Goal: Information Seeking & Learning: Learn about a topic

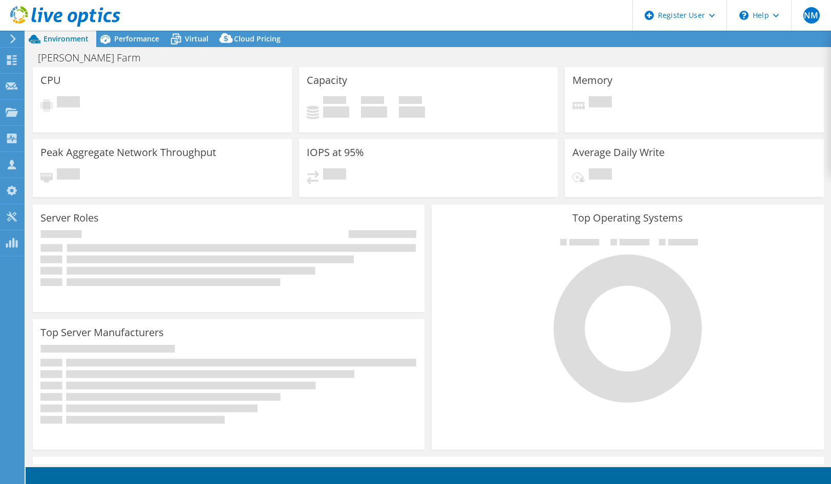
select select "USD"
select select "[GEOGRAPHIC_DATA]"
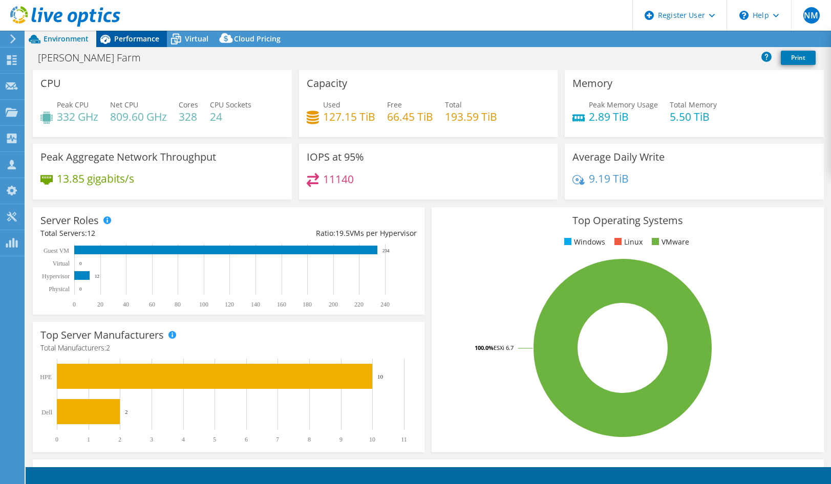
click at [130, 45] on div "Performance" at bounding box center [131, 39] width 71 height 16
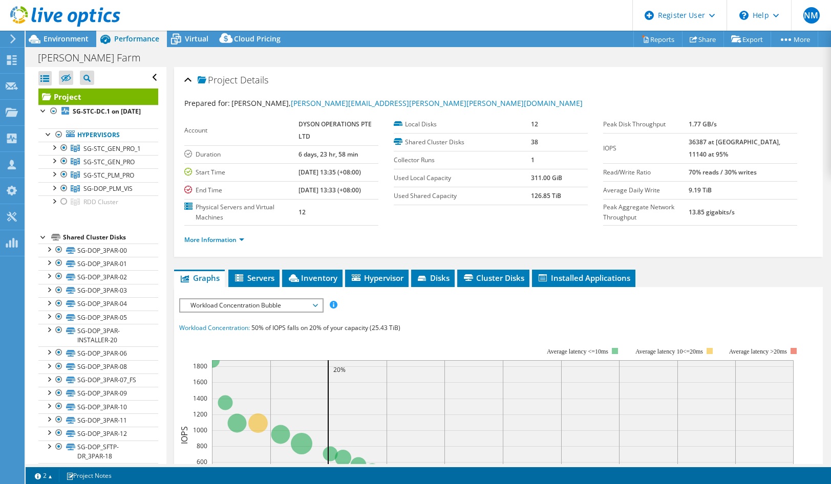
click at [172, 185] on div "Project Details Prepared for: Ronald Choong, Ronald.Choong@dyson.com Account DY…" at bounding box center [498, 407] width 664 height 681
click at [172, 183] on div "Project Details Prepared for: Ronald Choong, Ronald.Choong@dyson.com Account DY…" at bounding box center [498, 407] width 664 height 681
click at [171, 181] on div "Project Details Prepared for: Ronald Choong, Ronald.Choong@dyson.com Account DY…" at bounding box center [498, 407] width 664 height 681
click at [171, 179] on div "Project Details Prepared for: Ronald Choong, Ronald.Choong@dyson.com Account DY…" at bounding box center [498, 407] width 664 height 681
click at [170, 176] on div "Project Details Prepared for: Ronald Choong, Ronald.Choong@dyson.com Account DY…" at bounding box center [498, 407] width 664 height 681
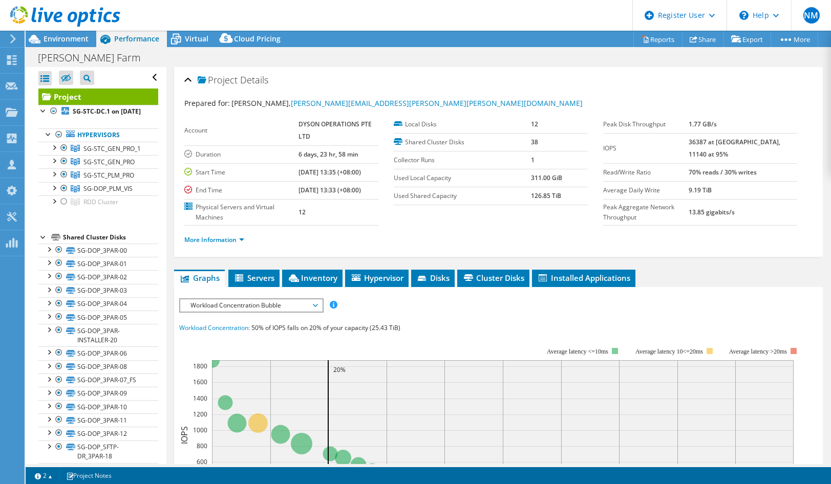
click at [170, 171] on div "Project Details Prepared for: Ronald Choong, Ronald.Choong@dyson.com Account DY…" at bounding box center [498, 407] width 664 height 681
click at [170, 169] on div "Project Details Prepared for: Ronald Choong, Ronald.Choong@dyson.com Account DY…" at bounding box center [498, 407] width 664 height 681
click at [170, 167] on div "Project Details Prepared for: Ronald Choong, Ronald.Choong@dyson.com Account DY…" at bounding box center [498, 407] width 664 height 681
click at [174, 130] on div "Project Details Prepared for: Ronald Choong, Ronald.Choong@dyson.com Account DY…" at bounding box center [498, 407] width 664 height 681
drag, startPoint x: 316, startPoint y: 136, endPoint x: 298, endPoint y: 125, distance: 20.5
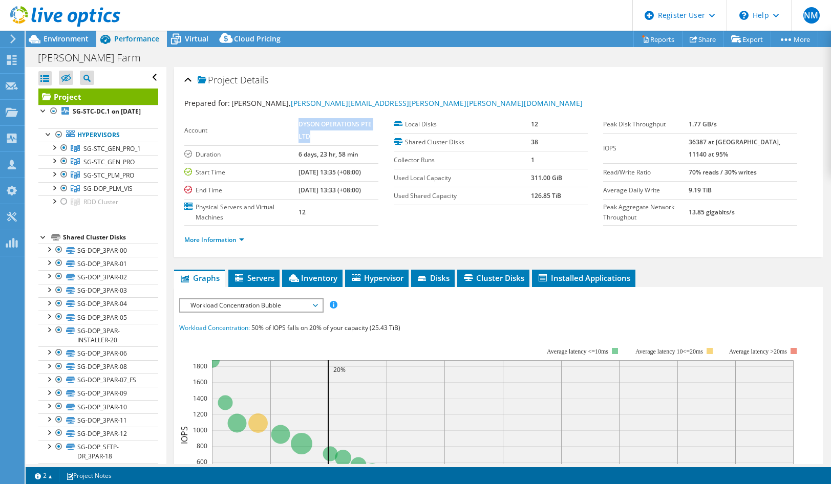
click at [298, 125] on td "DYSON OPERATIONS PTE LTD" at bounding box center [338, 131] width 80 height 30
copy b "DYSON OPERATIONS PTE LTD"
drag, startPoint x: 173, startPoint y: 14, endPoint x: 260, endPoint y: 1, distance: 88.0
click at [173, 14] on header "NM Dell User Nguyen Minh Nguyen.Minh@dell.com Dell My Profile Log Out \n Help E…" at bounding box center [415, 15] width 831 height 31
click at [57, 44] on div "Environment" at bounding box center [61, 39] width 71 height 16
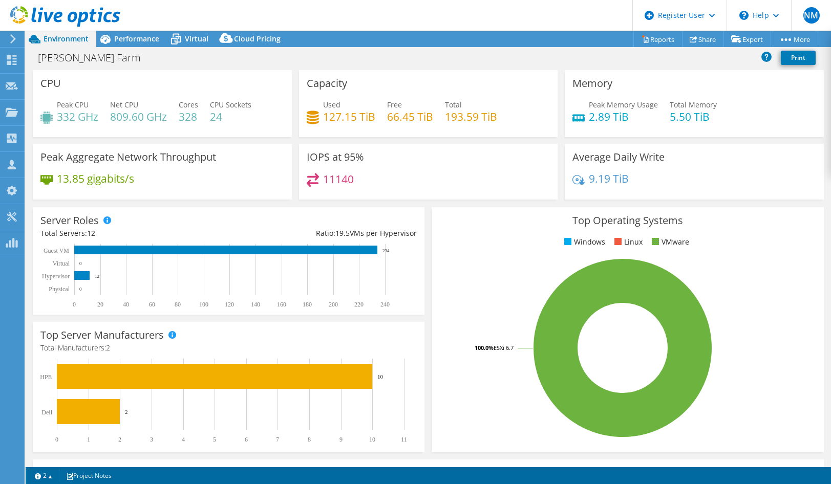
click at [171, 81] on div "CPU Peak CPU 332 GHz Net CPU 809.60 GHz Cores 328 CPU Sockets 24" at bounding box center [162, 103] width 259 height 67
click at [450, 64] on div "Dyson VM Farm Print" at bounding box center [428, 57] width 805 height 19
drag, startPoint x: 450, startPoint y: 64, endPoint x: 445, endPoint y: 62, distance: 5.5
click at [445, 62] on div "Dyson VM Farm Print" at bounding box center [428, 57] width 805 height 19
click at [442, 60] on div "Dyson VM Farm Print" at bounding box center [428, 57] width 805 height 19
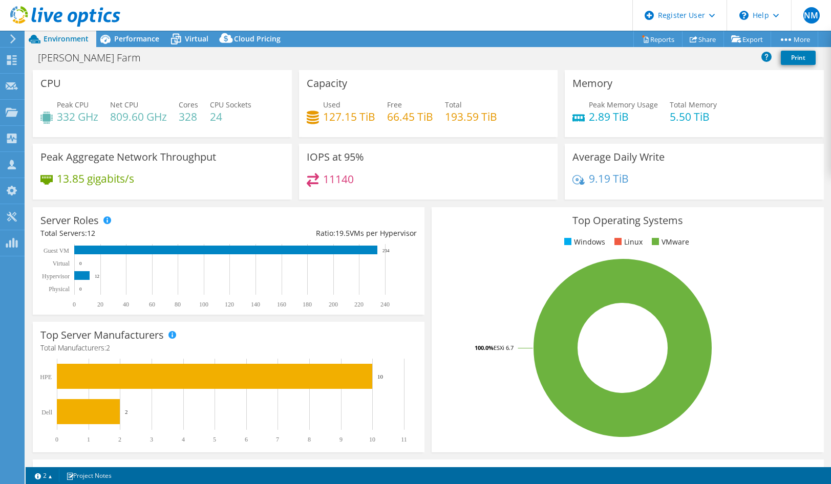
click at [211, 59] on div "Dyson VM Farm Print" at bounding box center [428, 57] width 805 height 19
click at [206, 58] on div "Dyson VM Farm Print" at bounding box center [428, 57] width 805 height 19
click at [202, 56] on div "Dyson VM Farm Print" at bounding box center [428, 57] width 805 height 19
click at [196, 55] on div "Dyson VM Farm Print" at bounding box center [428, 57] width 805 height 19
drag, startPoint x: 196, startPoint y: 55, endPoint x: 188, endPoint y: 56, distance: 7.7
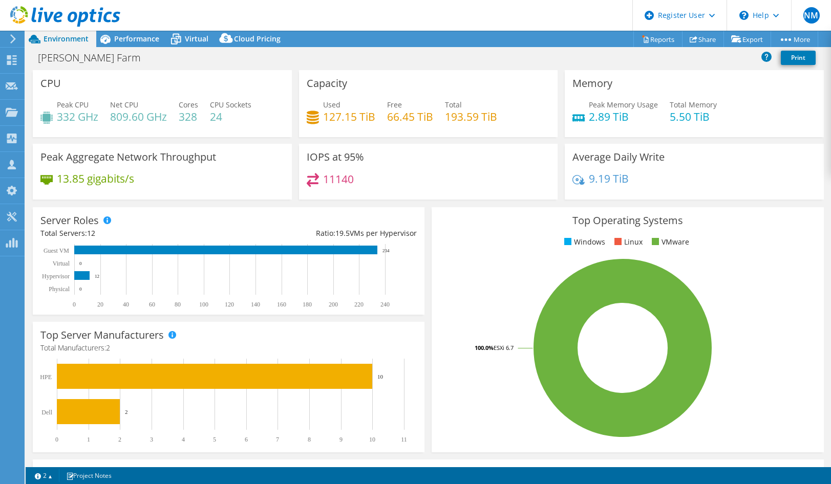
click at [188, 56] on div "Dyson VM Farm Print" at bounding box center [428, 57] width 805 height 19
drag, startPoint x: 664, startPoint y: 37, endPoint x: 659, endPoint y: 39, distance: 5.3
click at [664, 37] on link "Reports" at bounding box center [657, 39] width 49 height 16
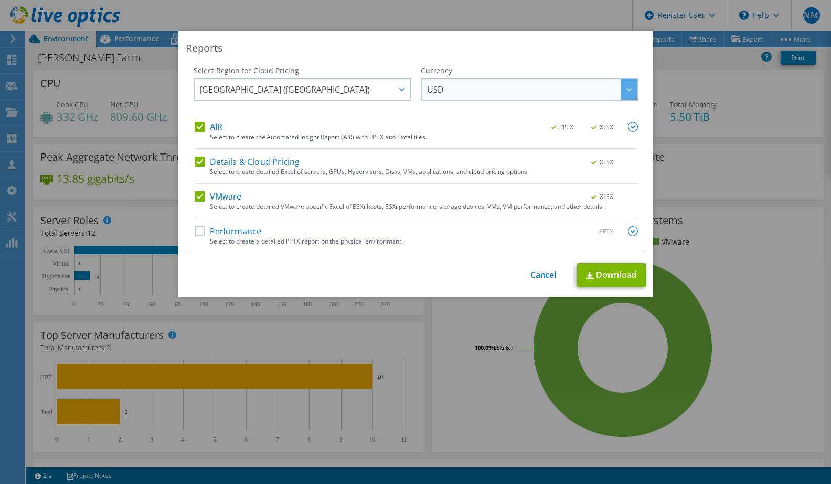
click at [453, 89] on span "USD" at bounding box center [532, 89] width 210 height 21
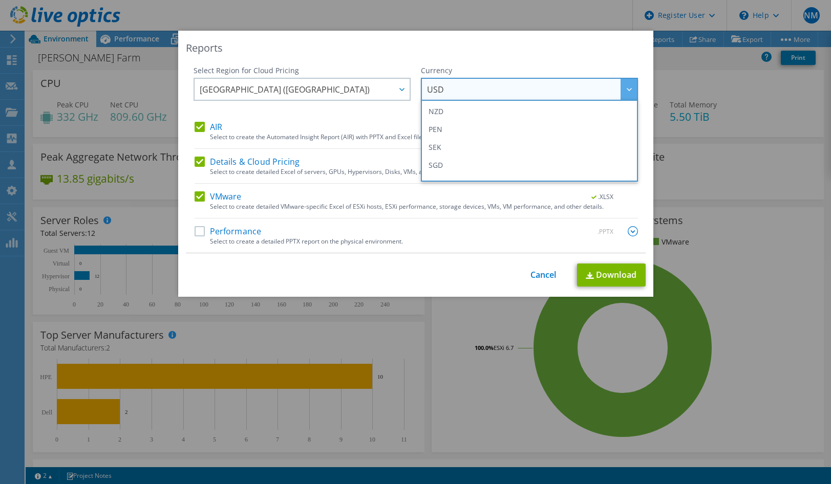
scroll to position [371, 0]
click at [494, 47] on div "Reports" at bounding box center [416, 48] width 460 height 14
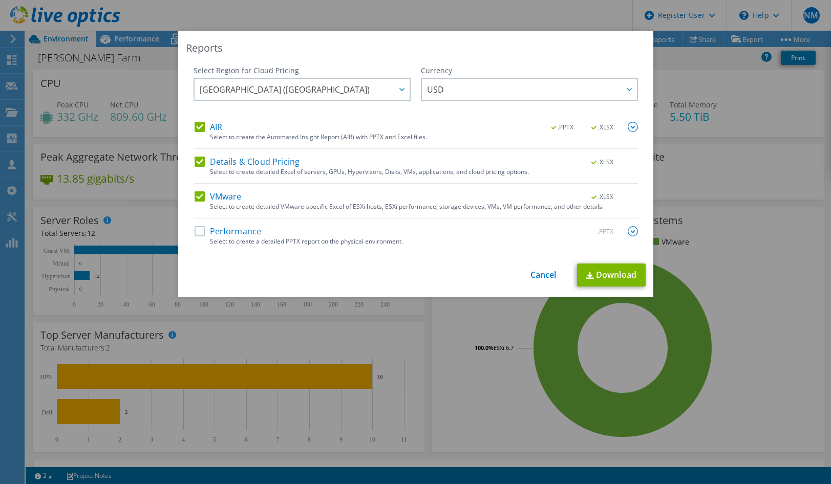
click at [229, 228] on label "Performance" at bounding box center [228, 231] width 67 height 10
click at [0, 0] on input "Performance" at bounding box center [0, 0] width 0 height 0
click at [619, 286] on link "Download" at bounding box center [611, 275] width 69 height 23
click at [546, 268] on div "This process may take a while, please wait... Cancel Download" at bounding box center [416, 275] width 460 height 23
click at [539, 279] on link "Cancel" at bounding box center [543, 275] width 26 height 10
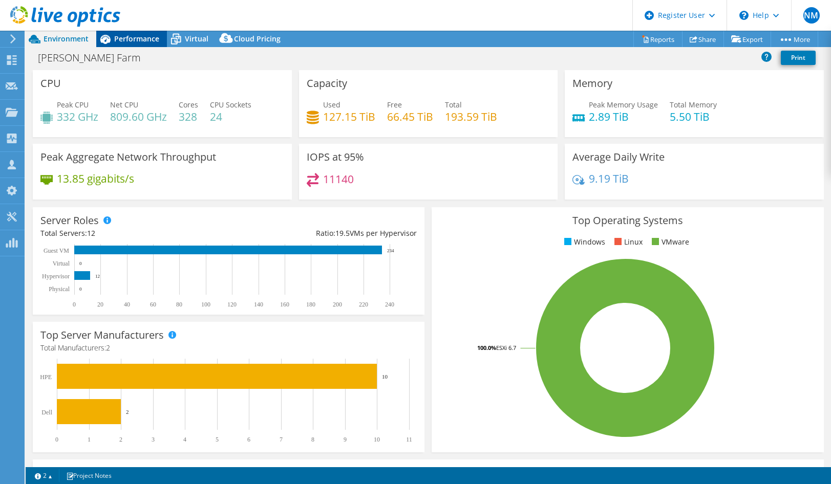
click at [132, 41] on span "Performance" at bounding box center [136, 39] width 45 height 10
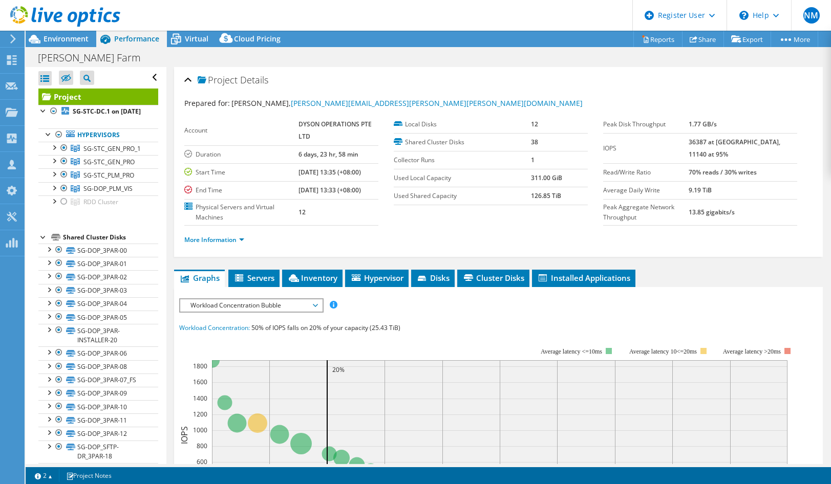
click at [453, 61] on div "Dyson VM Farm Print" at bounding box center [428, 57] width 805 height 19
drag, startPoint x: 453, startPoint y: 61, endPoint x: 447, endPoint y: 58, distance: 6.7
click at [447, 58] on div "Dyson VM Farm Print" at bounding box center [428, 57] width 805 height 19
click at [74, 40] on span "Environment" at bounding box center [66, 39] width 45 height 10
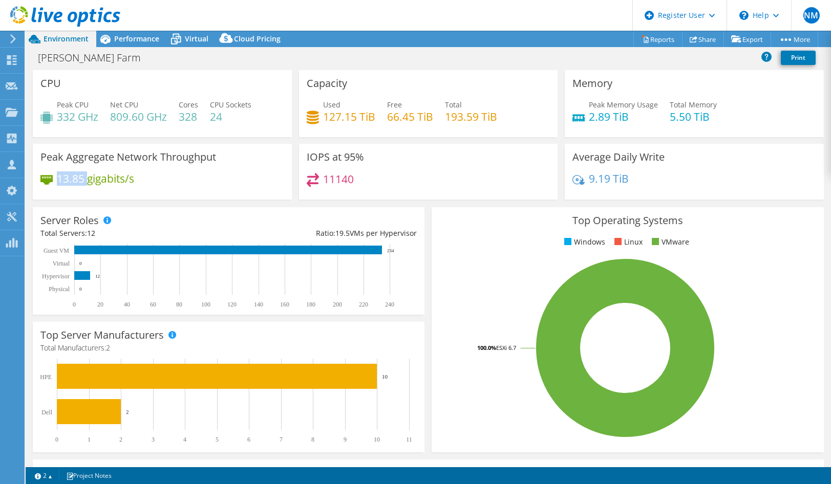
drag, startPoint x: 87, startPoint y: 179, endPoint x: 60, endPoint y: 180, distance: 26.6
click at [60, 180] on h4 "13.85 gigabits/s" at bounding box center [95, 178] width 77 height 11
copy h4 "13.85"
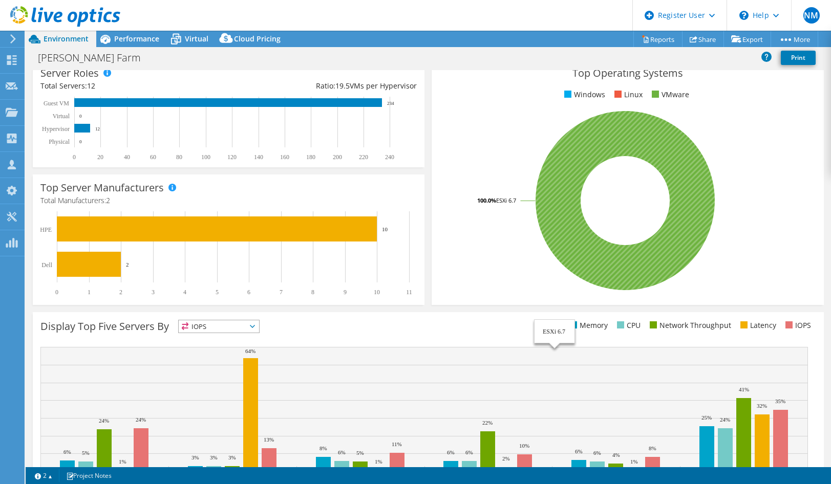
scroll to position [199, 0]
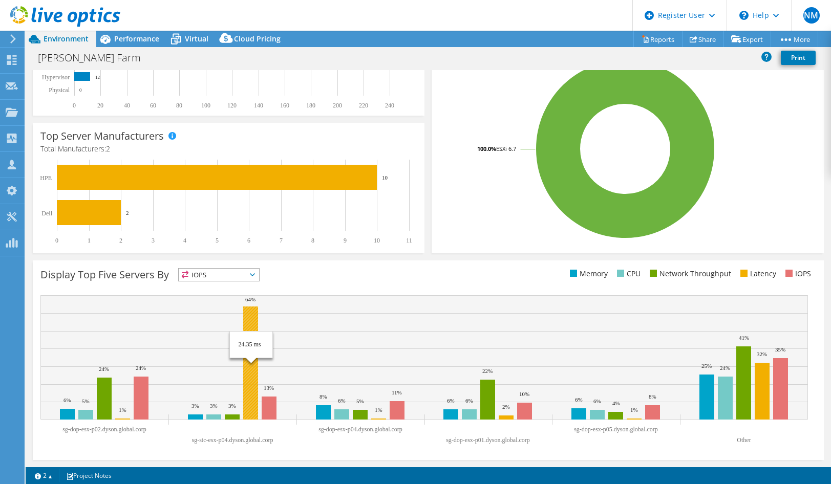
click at [252, 314] on rect at bounding box center [250, 363] width 15 height 113
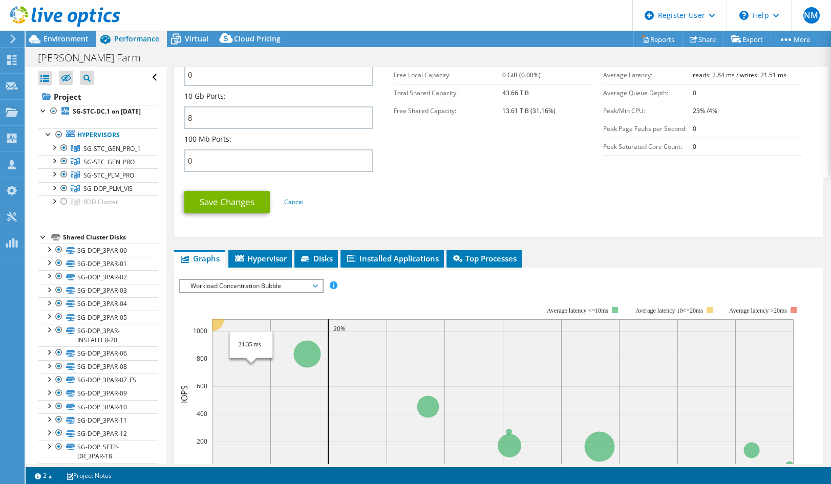
scroll to position [512, 0]
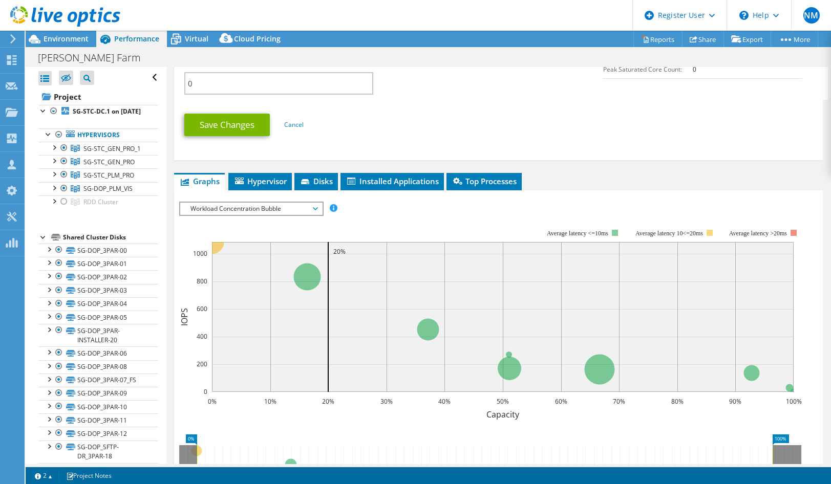
click at [302, 207] on span "Workload Concentration Bubble" at bounding box center [251, 209] width 132 height 12
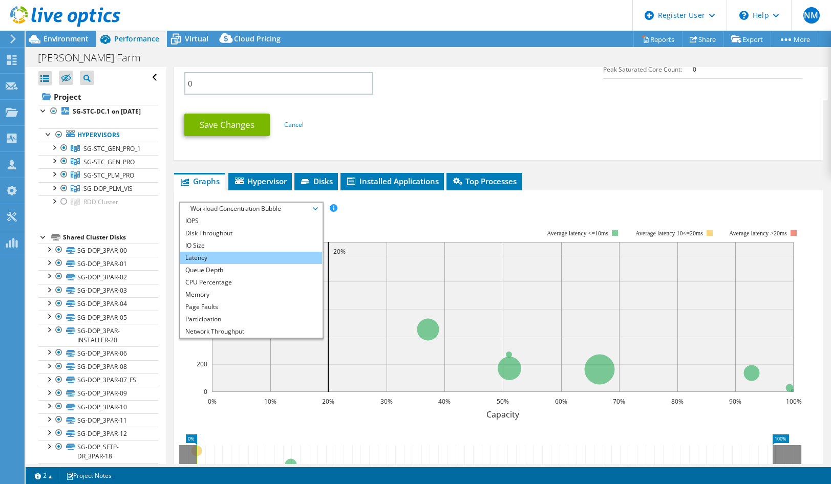
click at [266, 261] on li "Latency" at bounding box center [251, 258] width 142 height 12
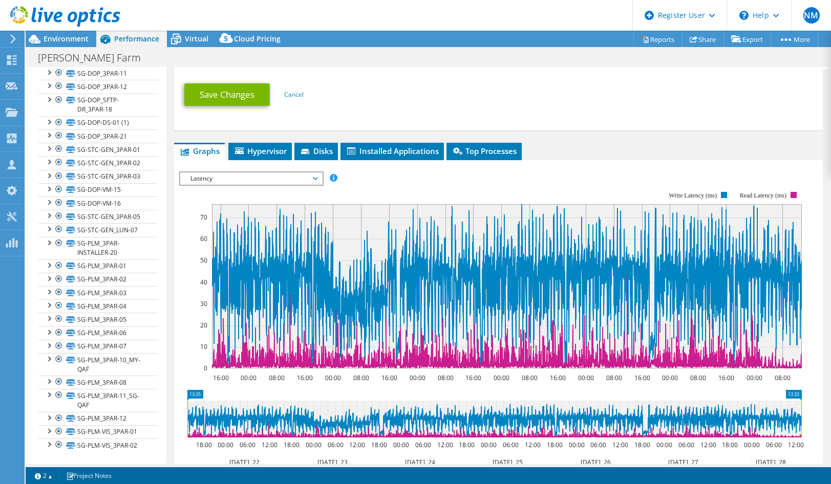
scroll to position [414, 0]
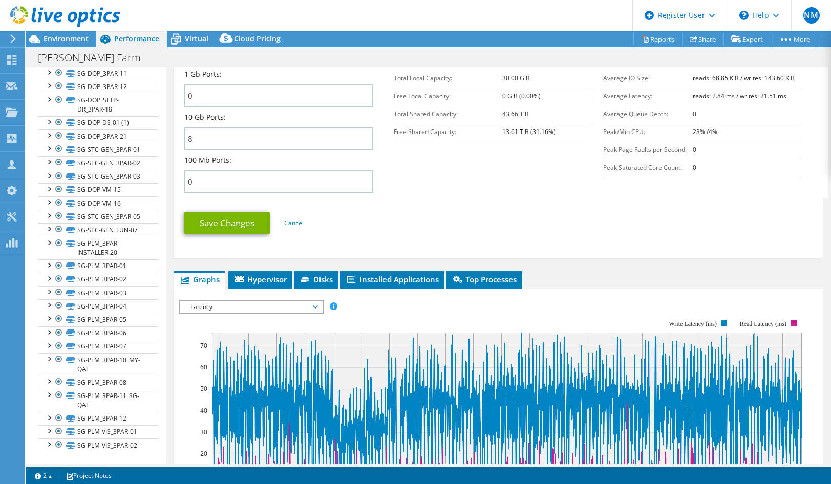
drag, startPoint x: 610, startPoint y: 236, endPoint x: 607, endPoint y: 229, distance: 8.1
click at [607, 229] on ul "Save Changes Cancel" at bounding box center [498, 221] width 628 height 25
click at [598, 230] on ul "Save Changes Cancel" at bounding box center [498, 221] width 628 height 25
drag, startPoint x: 598, startPoint y: 230, endPoint x: 591, endPoint y: 228, distance: 7.6
click at [591, 228] on ul "Save Changes Cancel" at bounding box center [498, 221] width 628 height 25
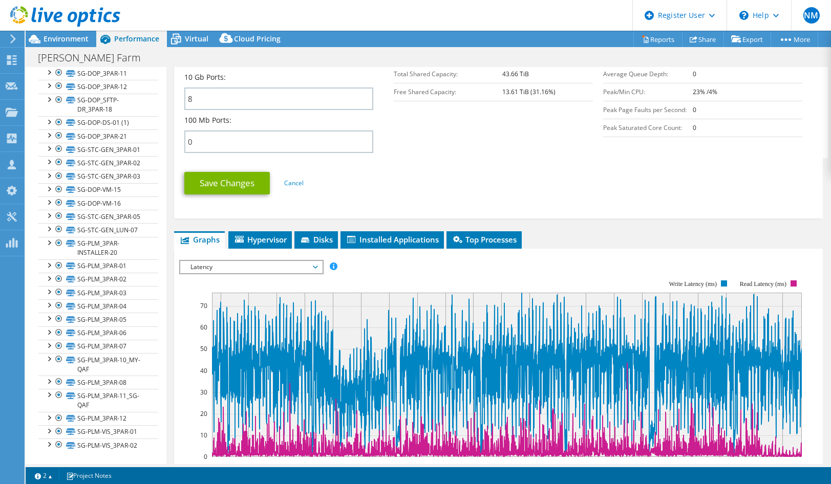
scroll to position [465, 0]
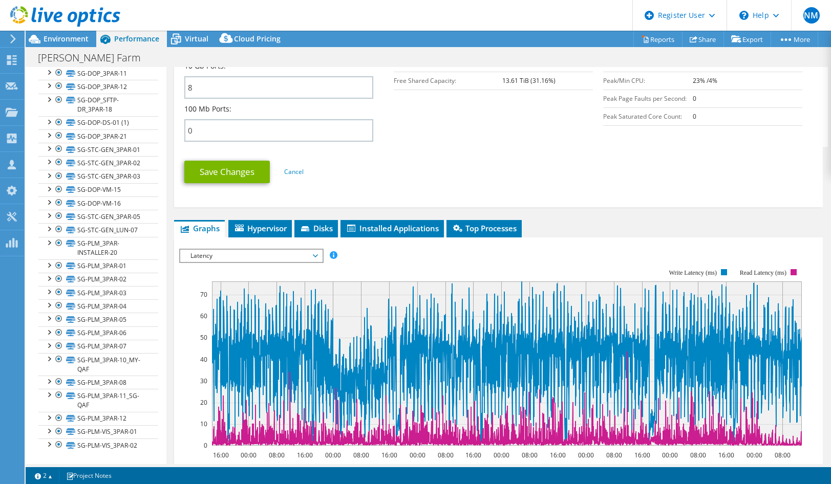
click at [588, 226] on ul "Graphs Servers Inventory Hypervisor Disks Cluster Disks Installed Applications" at bounding box center [498, 228] width 649 height 17
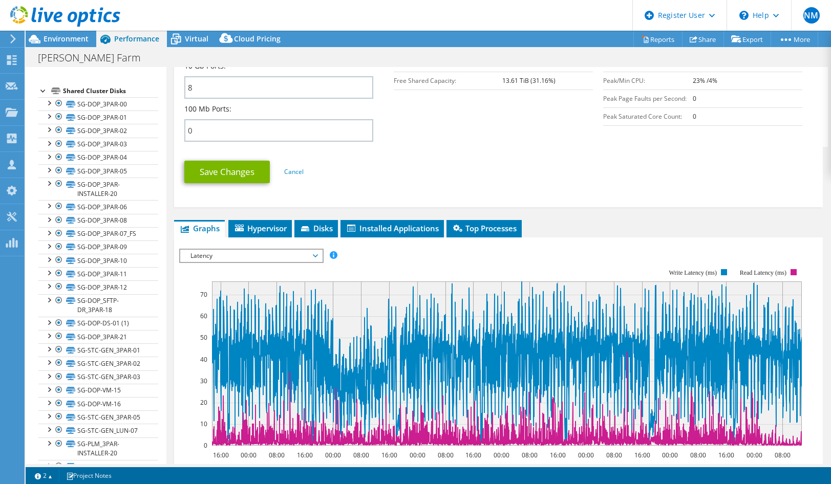
scroll to position [158, 0]
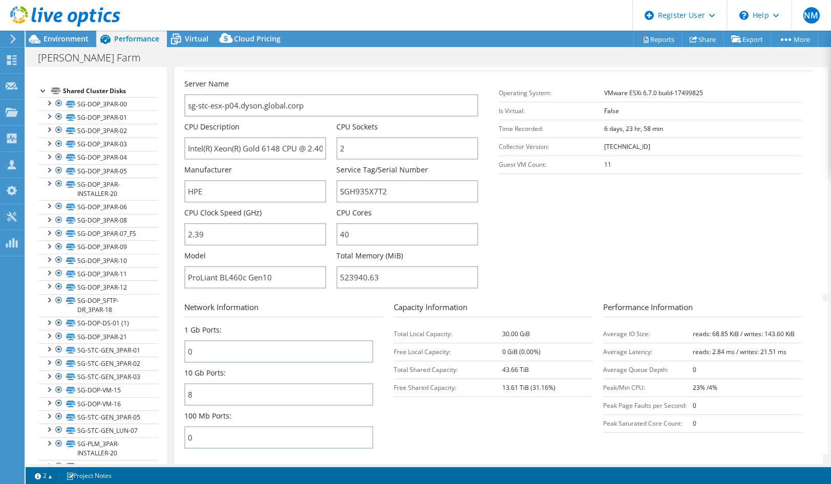
click at [587, 202] on section "Server Information Server Name sg-stc-esx-p04.dyson.global.corp CPU Description…" at bounding box center [500, 174] width 633 height 239
click at [584, 196] on section "Server Information Server Name sg-stc-esx-p04.dyson.global.corp CPU Description…" at bounding box center [500, 174] width 633 height 239
click at [579, 190] on section "Server Information Server Name sg-stc-esx-p04.dyson.global.corp CPU Description…" at bounding box center [500, 174] width 633 height 239
click at [576, 188] on section "Server Information Server Name sg-stc-esx-p04.dyson.global.corp CPU Description…" at bounding box center [500, 174] width 633 height 239
click at [574, 187] on section "Server Information Server Name sg-stc-esx-p04.dyson.global.corp CPU Description…" at bounding box center [500, 174] width 633 height 239
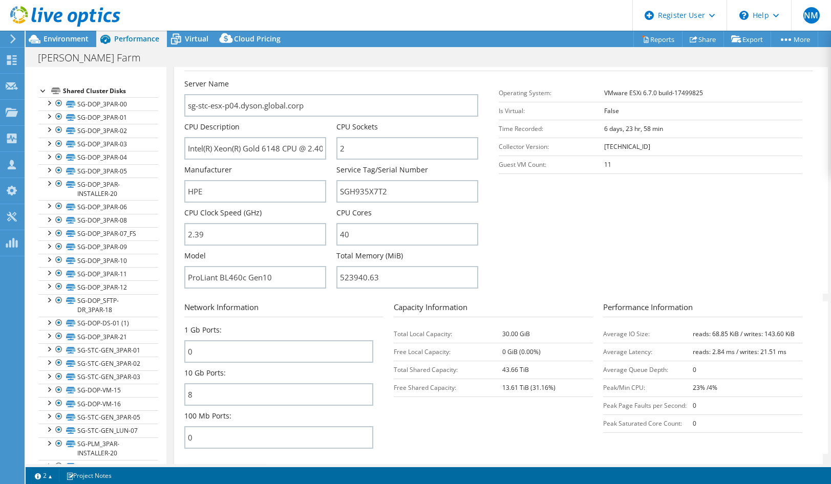
click at [572, 186] on section "Server Information Server Name sg-stc-esx-p04.dyson.global.corp CPU Description…" at bounding box center [500, 174] width 633 height 239
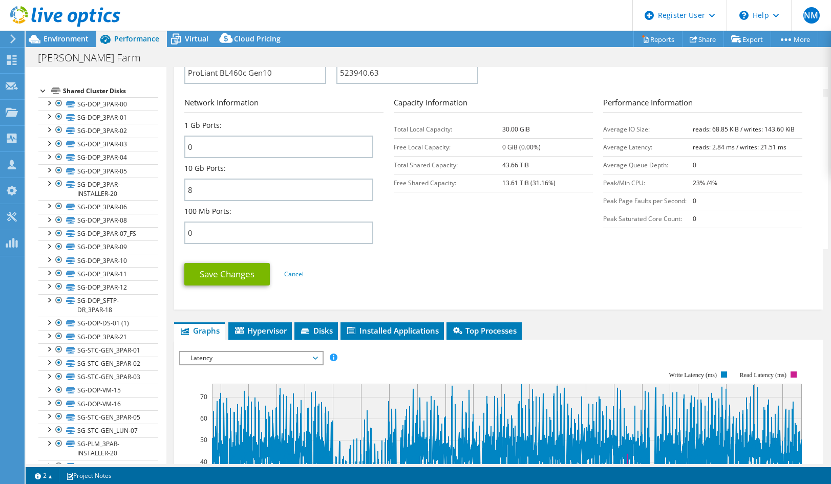
click at [554, 230] on section "Network Information 1 Gb Ports: 0 10 Gb Ports: 8 100 Mb Ports: 0 Capacity Infor…" at bounding box center [500, 173] width 633 height 153
click at [548, 229] on section "Network Information 1 Gb Ports: 0 10 Gb Ports: 8 100 Mb Ports: 0 Capacity Infor…" at bounding box center [500, 173] width 633 height 153
drag, startPoint x: 548, startPoint y: 229, endPoint x: 542, endPoint y: 226, distance: 6.4
click at [542, 226] on section "Network Information 1 Gb Ports: 0 10 Gb Ports: 8 100 Mb Ports: 0 Capacity Infor…" at bounding box center [500, 173] width 633 height 153
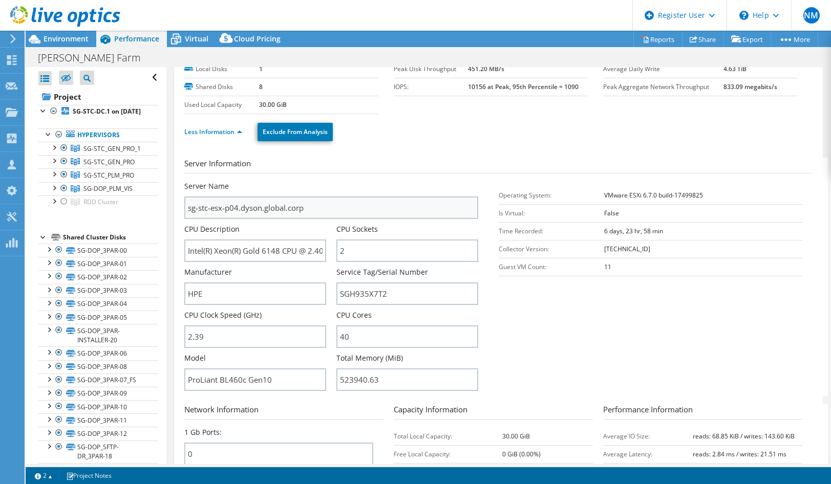
scroll to position [0, 0]
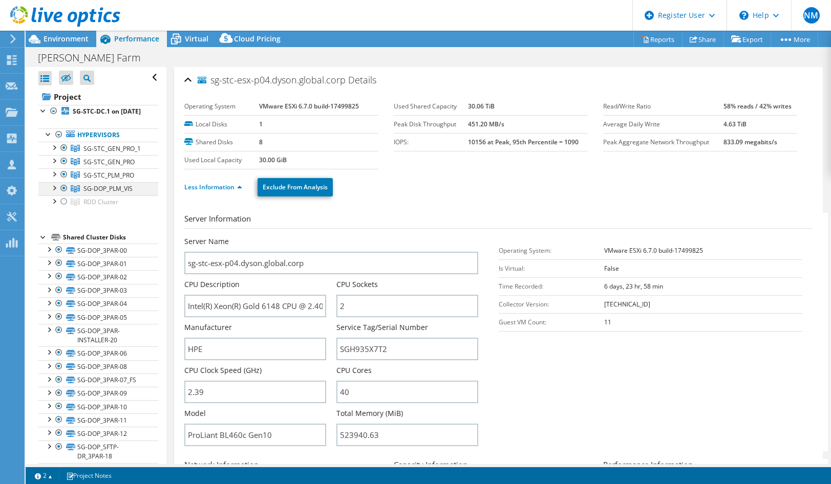
click at [54, 192] on div at bounding box center [54, 187] width 10 height 10
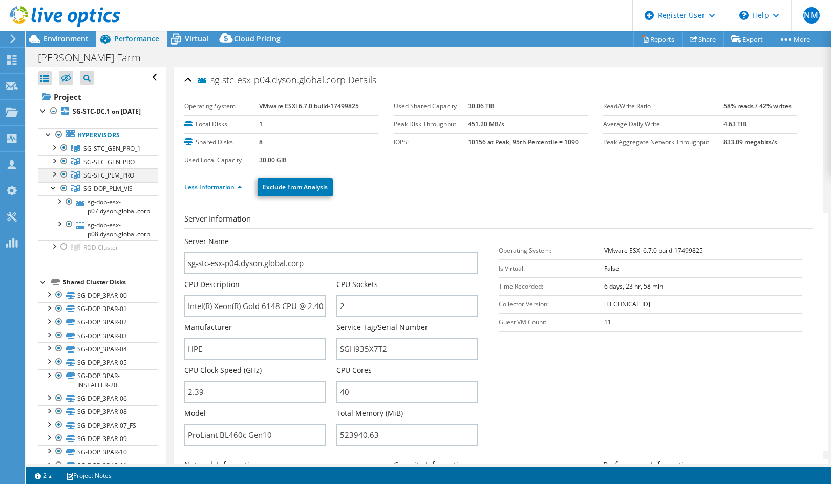
click at [53, 179] on div at bounding box center [54, 173] width 10 height 10
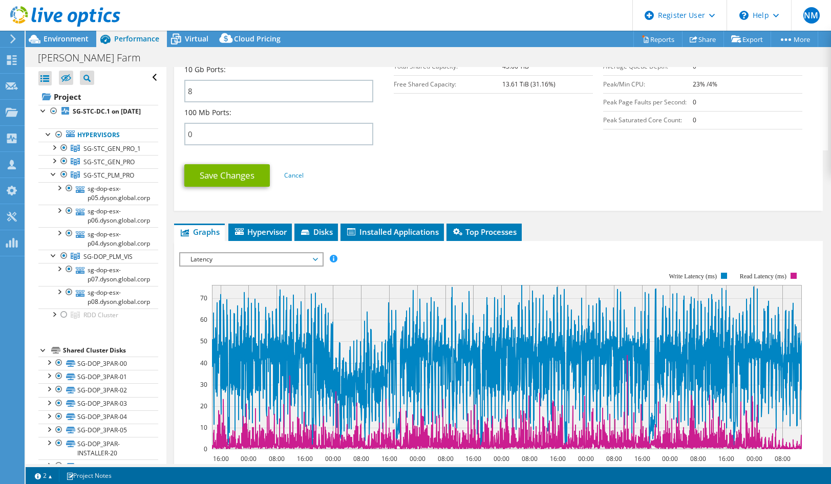
scroll to position [563, 0]
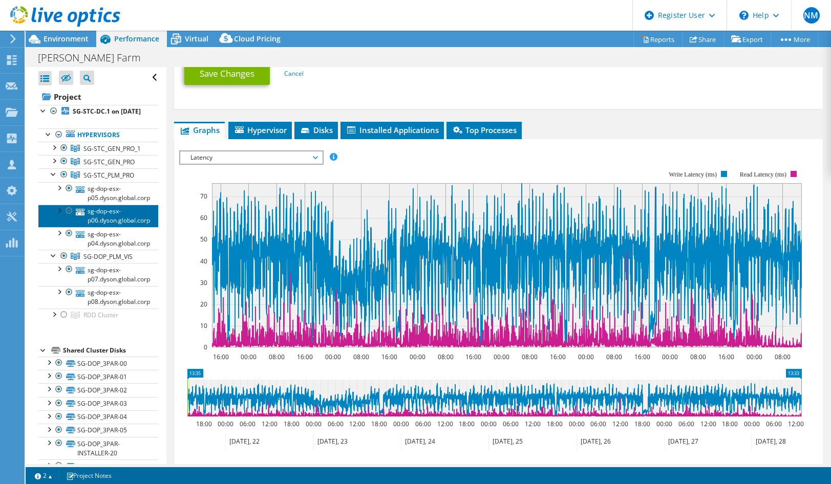
click at [106, 227] on link "sg-dop-esx-p06.dyson.global.corp" at bounding box center [98, 216] width 120 height 23
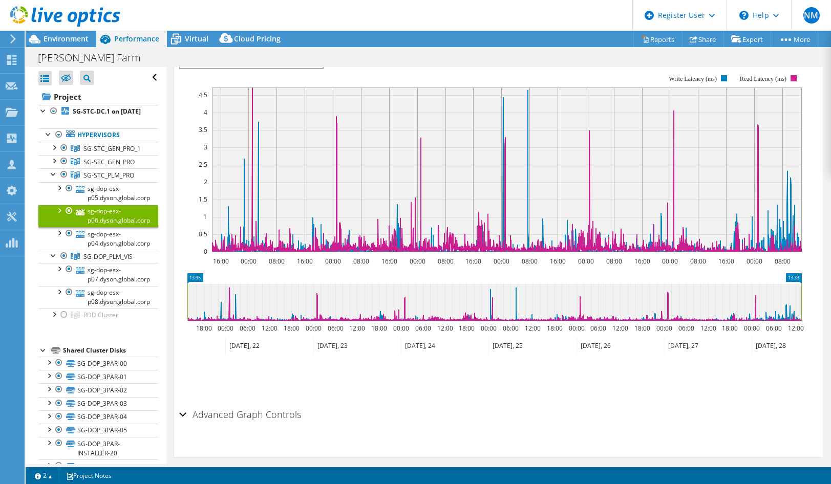
scroll to position [154, 0]
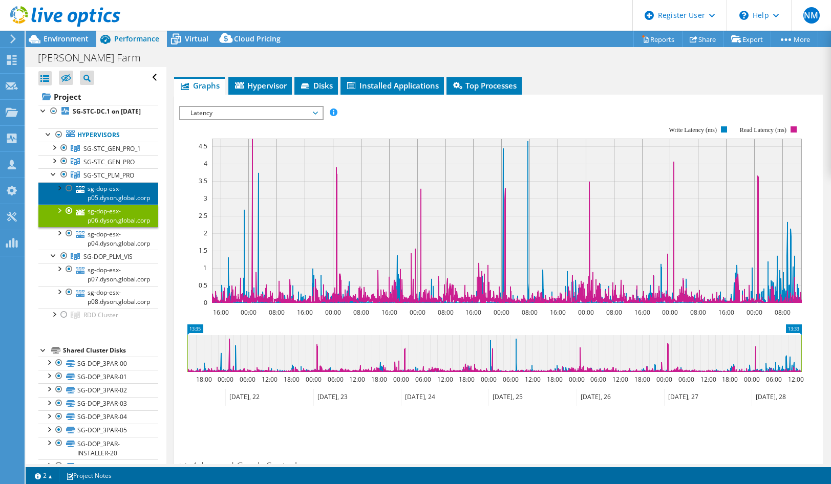
click at [100, 205] on link "sg-dop-esx-p05.dyson.global.corp" at bounding box center [98, 193] width 120 height 23
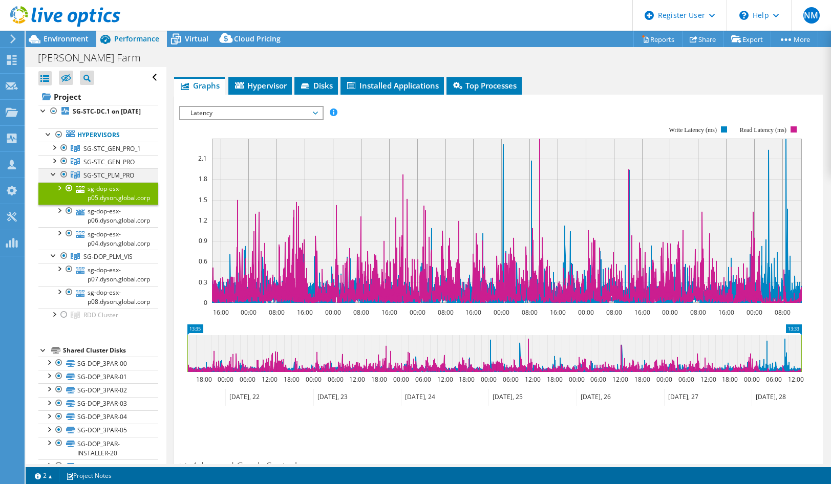
click at [53, 179] on div at bounding box center [54, 173] width 10 height 10
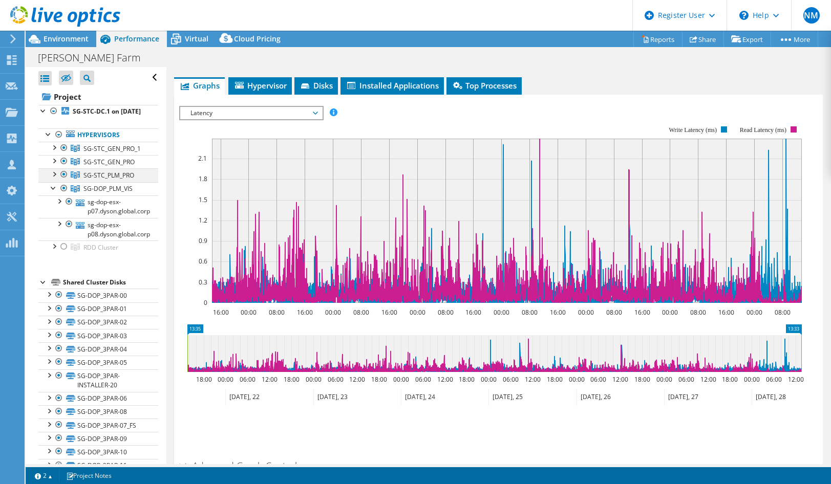
click at [55, 179] on div at bounding box center [54, 173] width 10 height 10
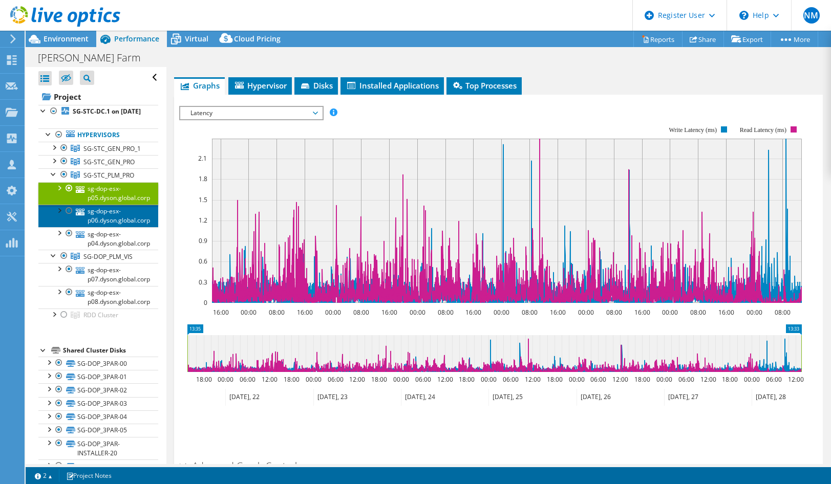
click at [101, 227] on link "sg-dop-esx-p06.dyson.global.corp" at bounding box center [98, 216] width 120 height 23
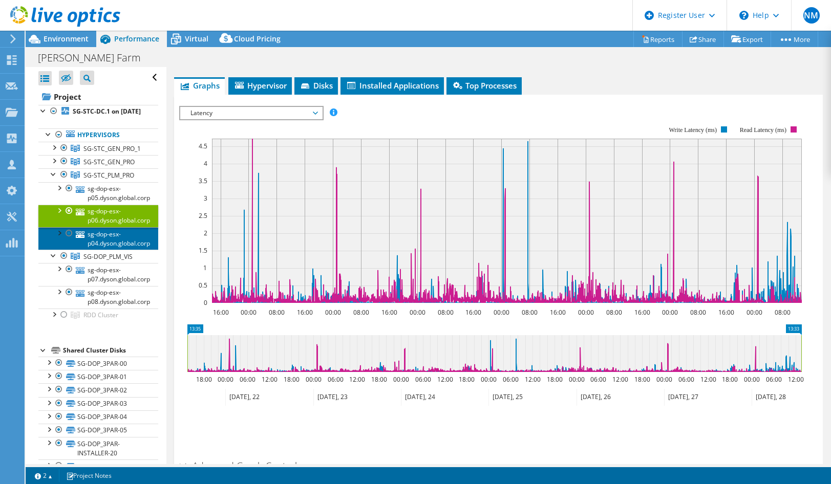
click at [97, 250] on link "sg-dop-esx-p04.dyson.global.corp" at bounding box center [98, 238] width 120 height 23
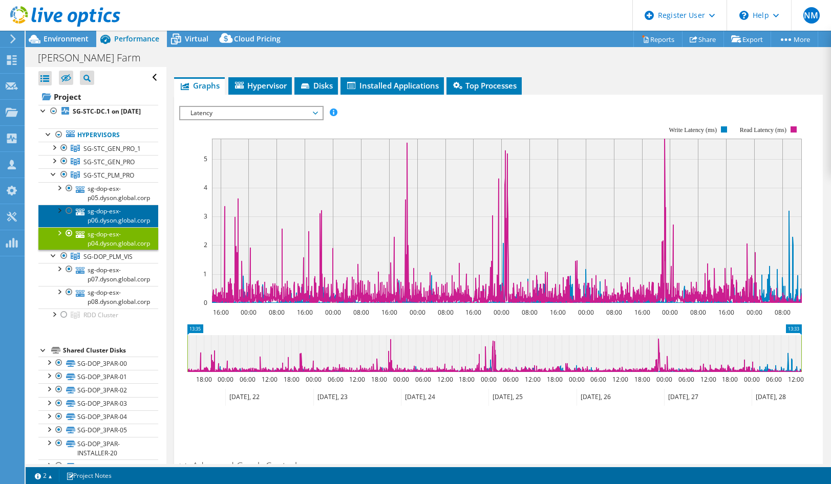
click at [106, 227] on link "sg-dop-esx-p06.dyson.global.corp" at bounding box center [98, 216] width 120 height 23
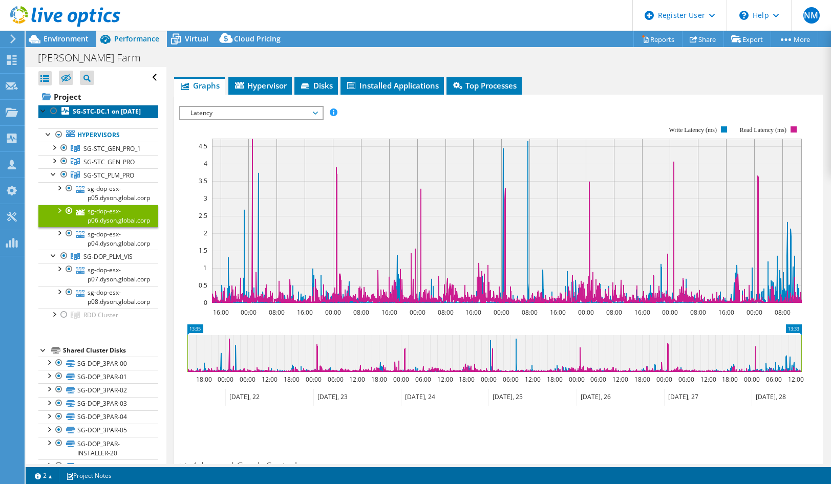
click at [93, 112] on b "SG-STC-DC.1 on [DATE]" at bounding box center [107, 111] width 68 height 9
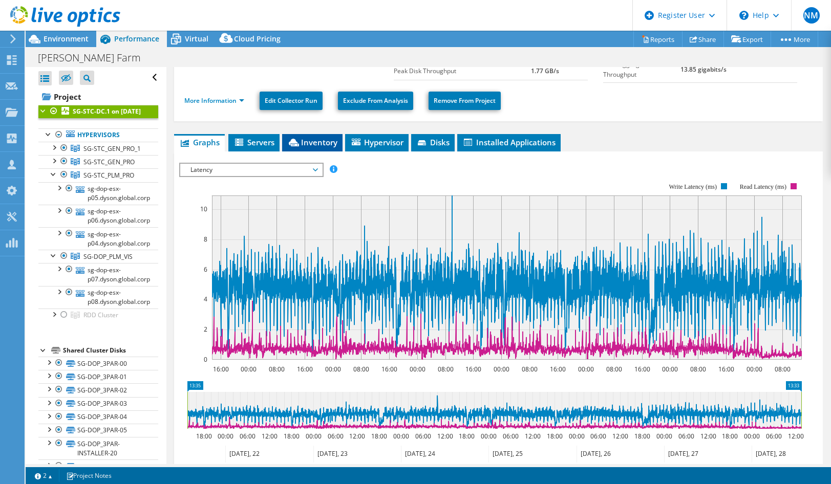
scroll to position [72, 0]
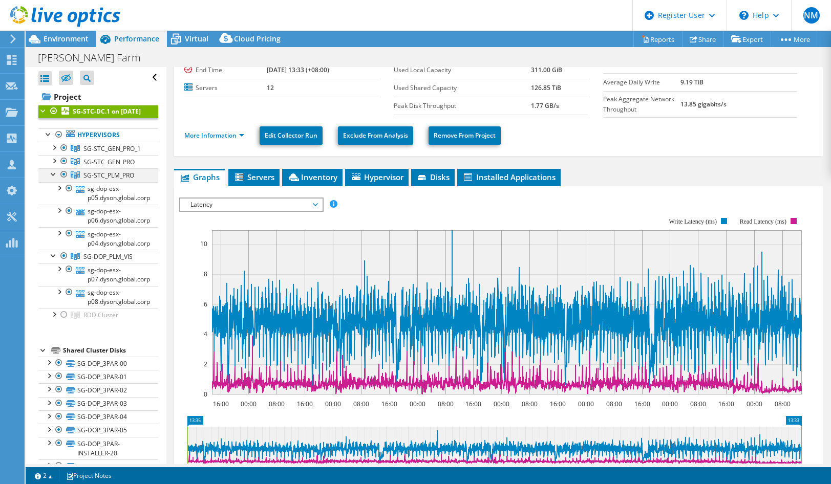
click at [54, 179] on div at bounding box center [54, 173] width 10 height 10
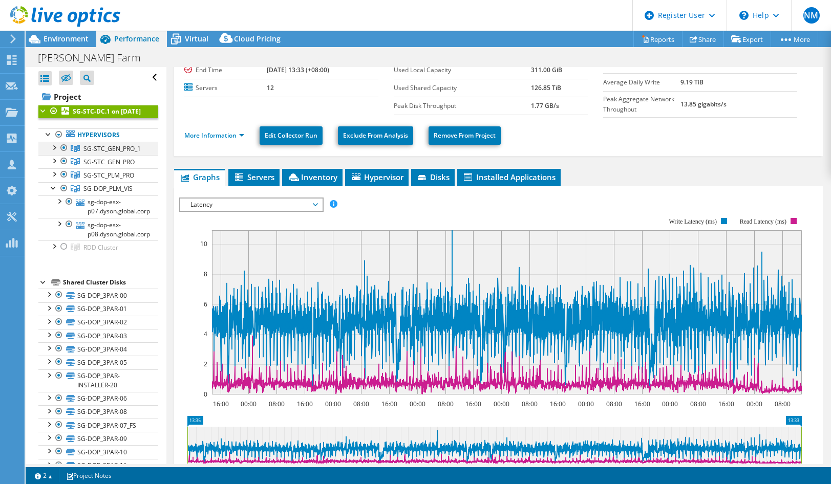
click at [55, 152] on div at bounding box center [54, 147] width 10 height 10
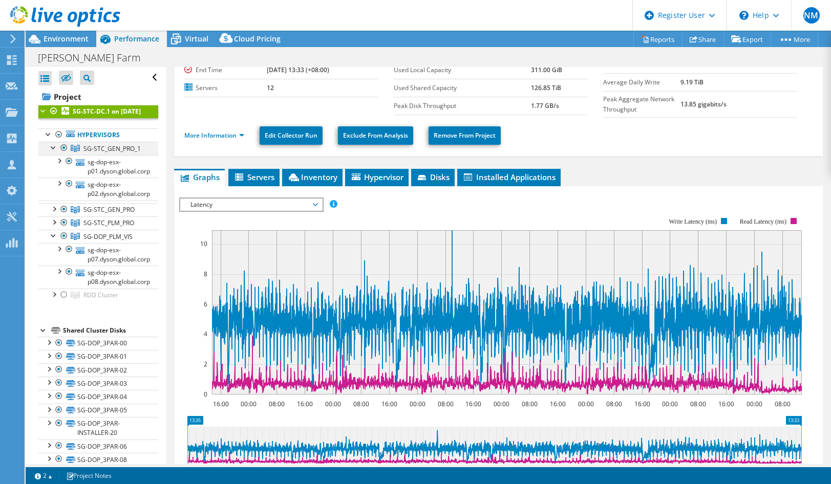
click at [55, 152] on div at bounding box center [54, 147] width 10 height 10
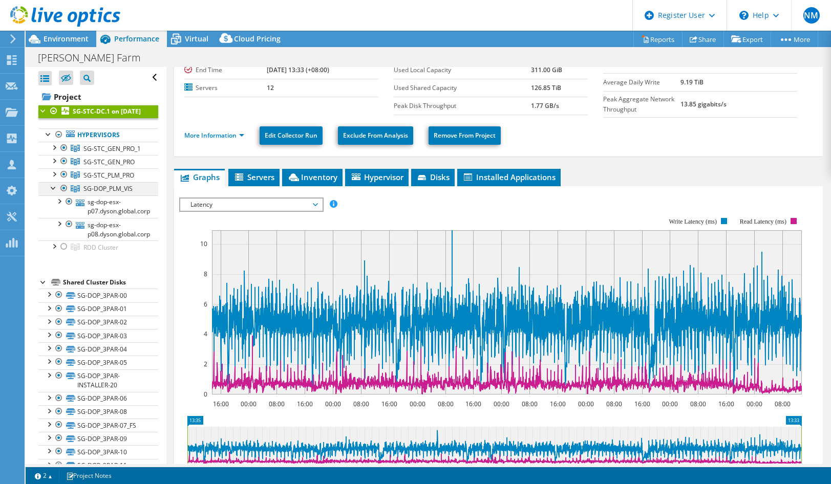
click at [52, 192] on div at bounding box center [54, 187] width 10 height 10
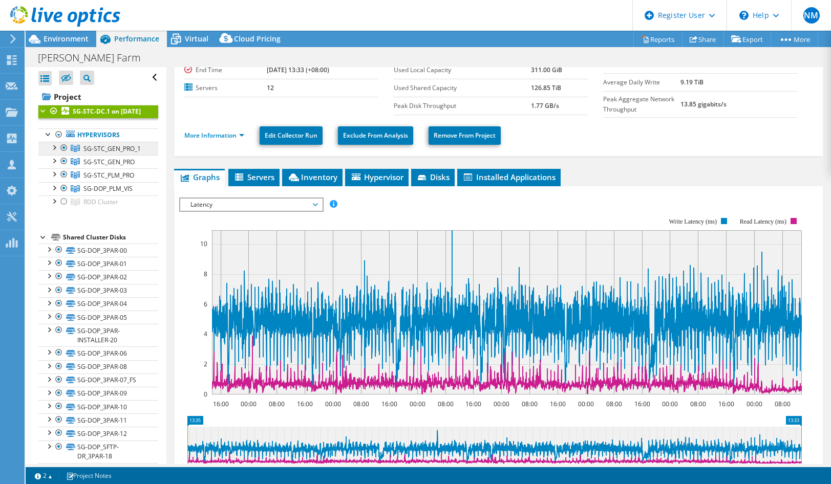
click at [97, 153] on span "SG-STC_GEN_PRO_1" at bounding box center [111, 148] width 57 height 9
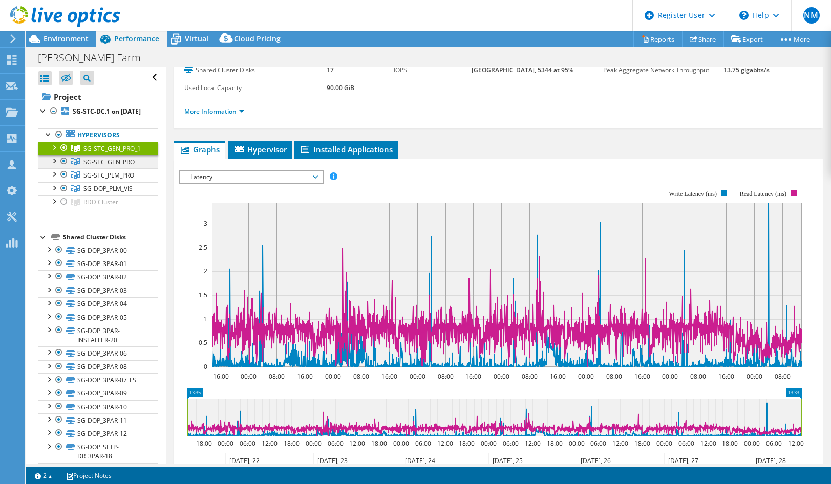
click at [98, 166] on span "SG-STC_GEN_PRO" at bounding box center [108, 162] width 51 height 9
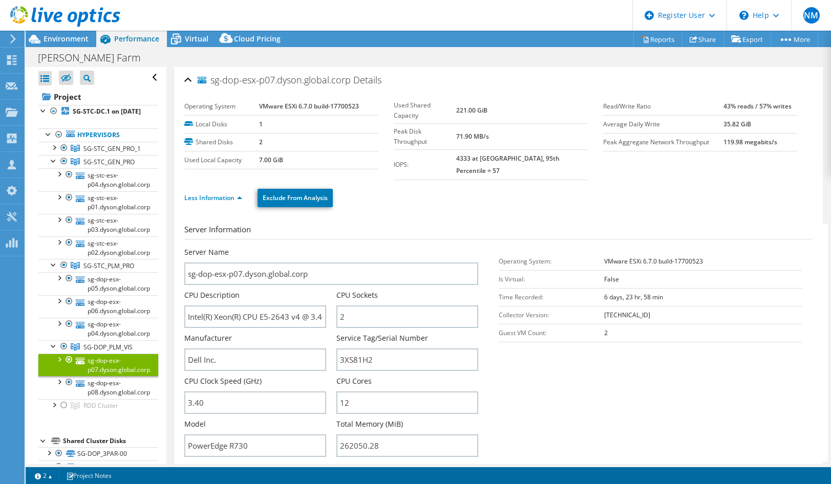
select select "[GEOGRAPHIC_DATA]"
select select "USD"
click at [109, 399] on link "sg-dop-esx-p08.dyson.global.corp" at bounding box center [98, 387] width 120 height 23
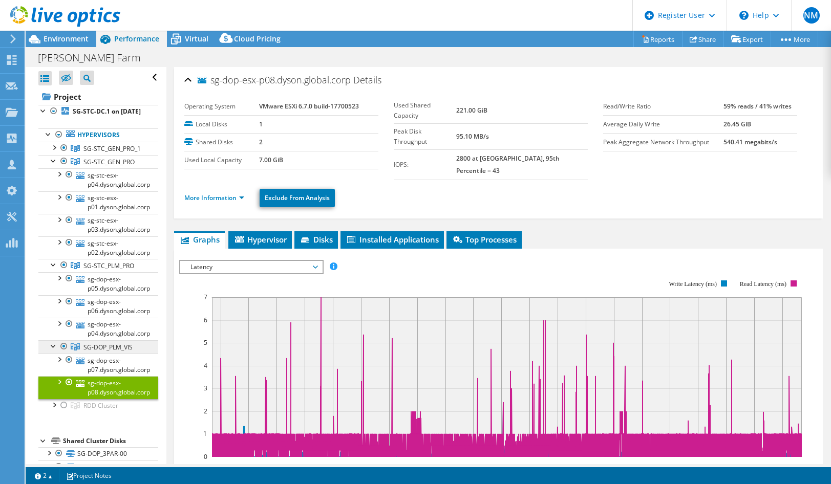
click at [98, 352] on span "SG-DOP_PLM_VIS" at bounding box center [107, 347] width 49 height 9
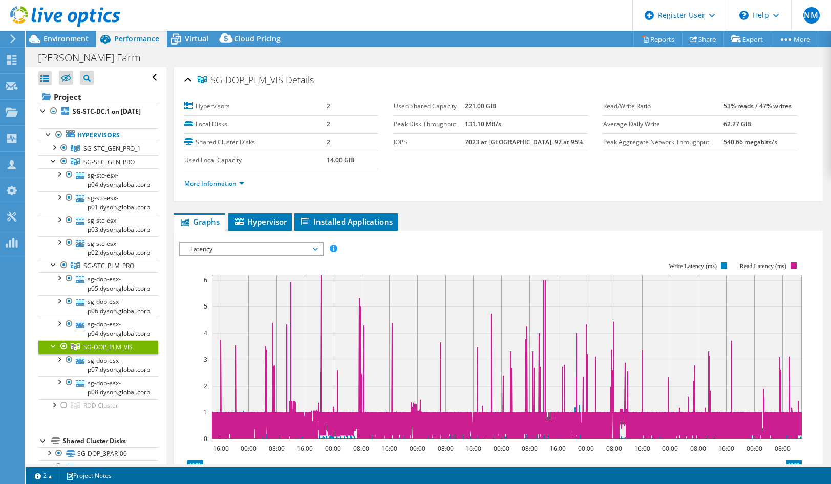
click at [53, 351] on div at bounding box center [54, 345] width 10 height 10
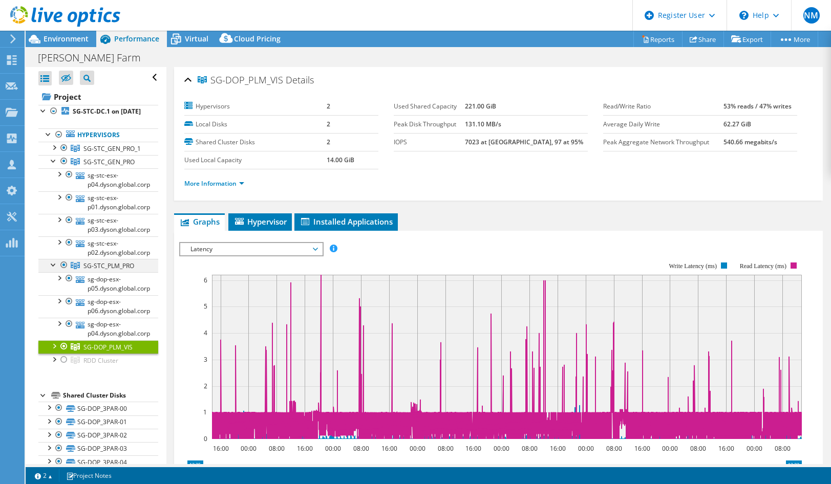
click at [54, 269] on div at bounding box center [54, 264] width 10 height 10
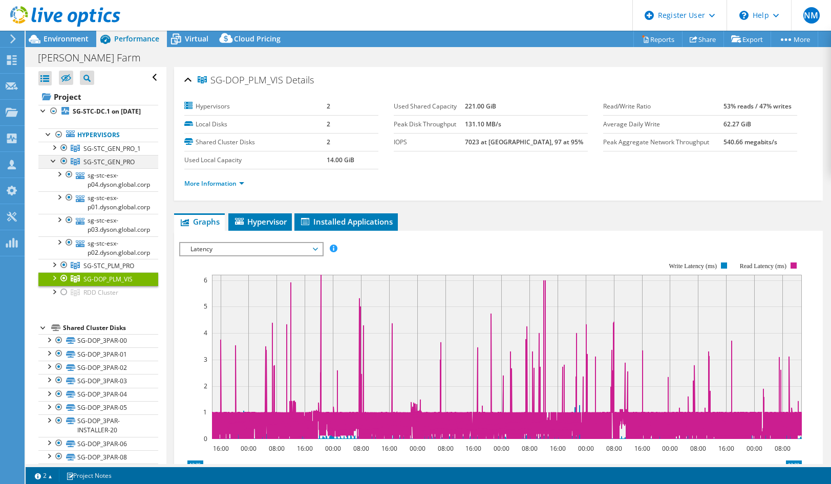
click at [52, 165] on div at bounding box center [54, 160] width 10 height 10
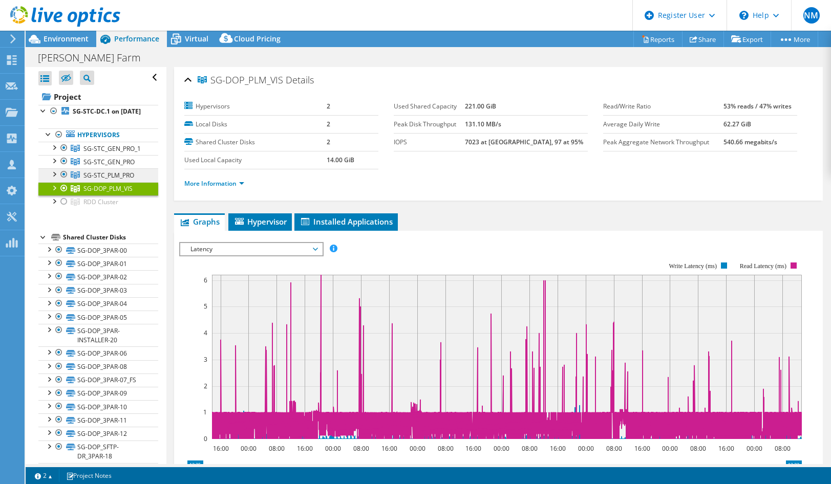
click at [89, 180] on span "SG-STC_PLM_PRO" at bounding box center [108, 175] width 51 height 9
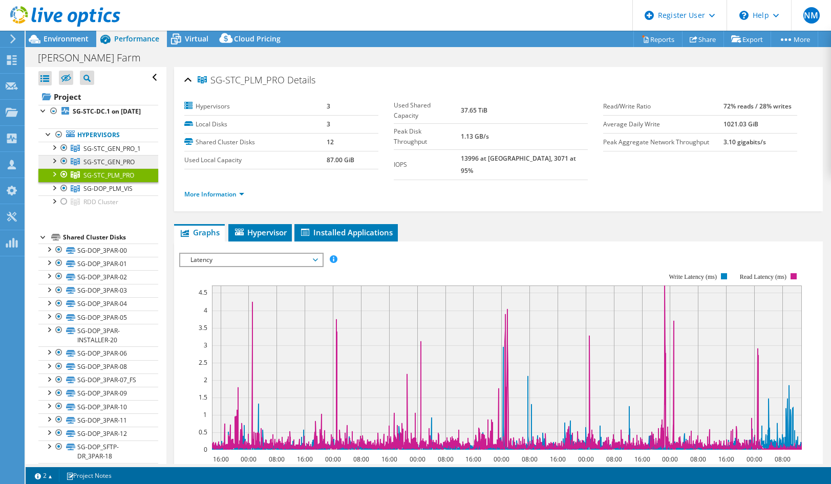
click at [93, 166] on span "SG-STC_GEN_PRO" at bounding box center [108, 162] width 51 height 9
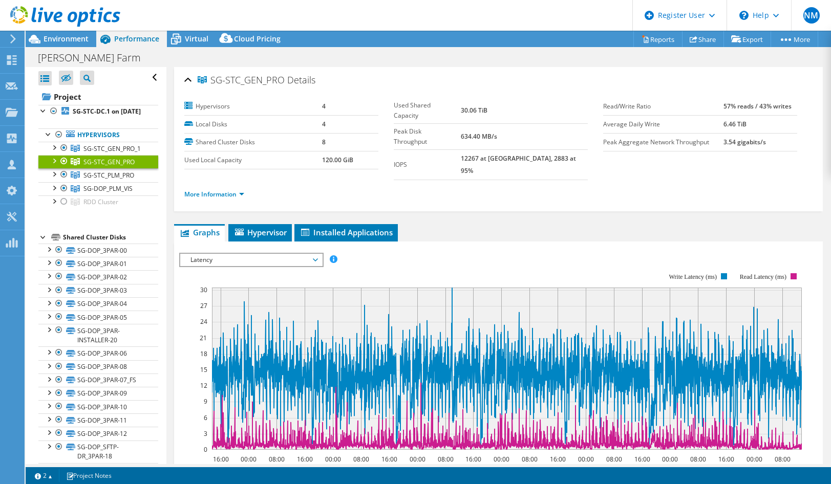
click at [55, 165] on div at bounding box center [54, 160] width 10 height 10
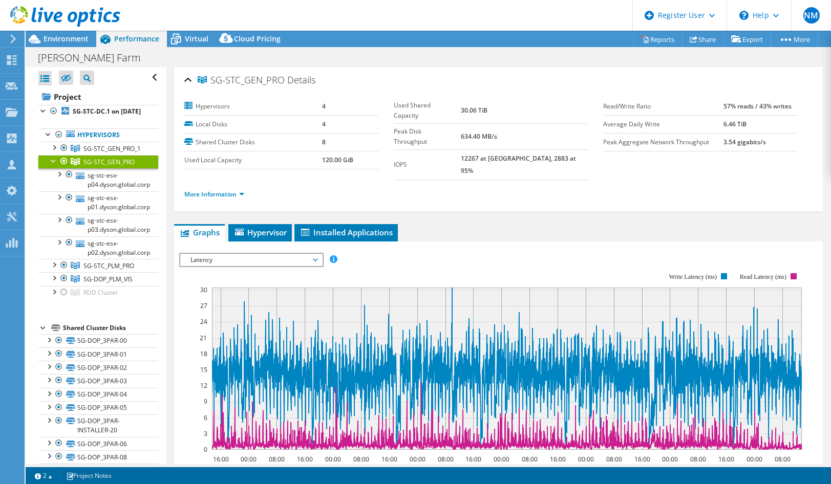
click at [465, 194] on div "More Information" at bounding box center [498, 194] width 628 height 29
drag, startPoint x: 465, startPoint y: 194, endPoint x: 450, endPoint y: 191, distance: 15.7
click at [462, 192] on div "More Information" at bounding box center [498, 194] width 628 height 29
click at [110, 191] on link "sg-stc-esx-p04.dyson.global.corp" at bounding box center [98, 179] width 120 height 23
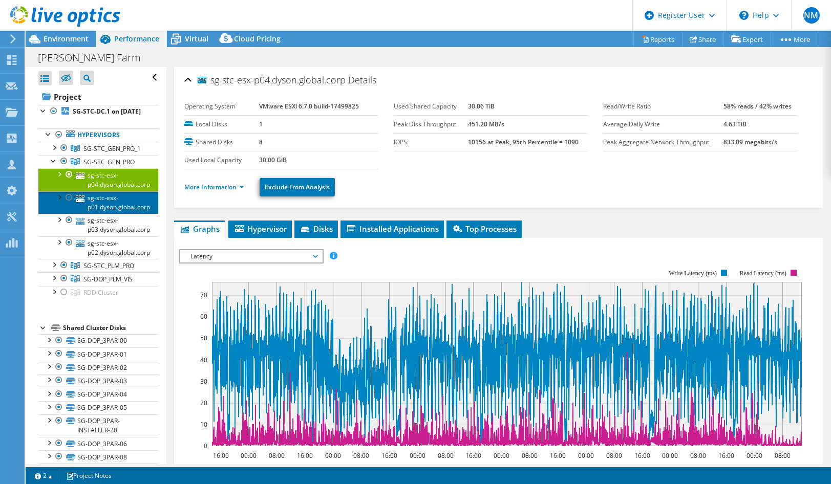
click at [106, 214] on link "sg-stc-esx-p01.dyson.global.corp" at bounding box center [98, 202] width 120 height 23
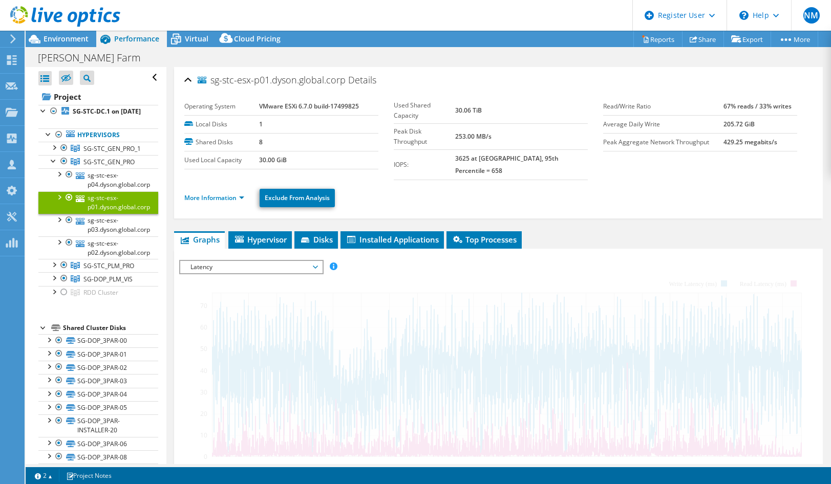
click at [99, 212] on link "sg-stc-esx-p01.dyson.global.corp" at bounding box center [98, 202] width 120 height 23
click at [102, 191] on link "sg-stc-esx-p04.dyson.global.corp" at bounding box center [98, 179] width 120 height 23
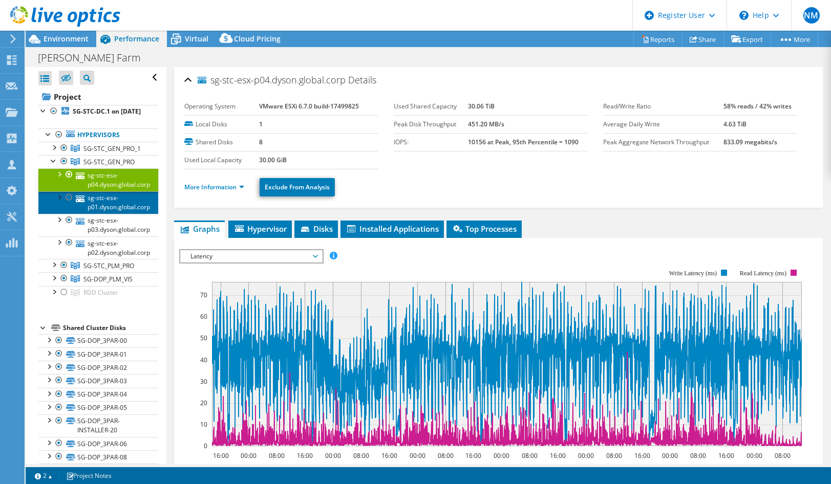
click at [93, 214] on link "sg-stc-esx-p01.dyson.global.corp" at bounding box center [98, 202] width 120 height 23
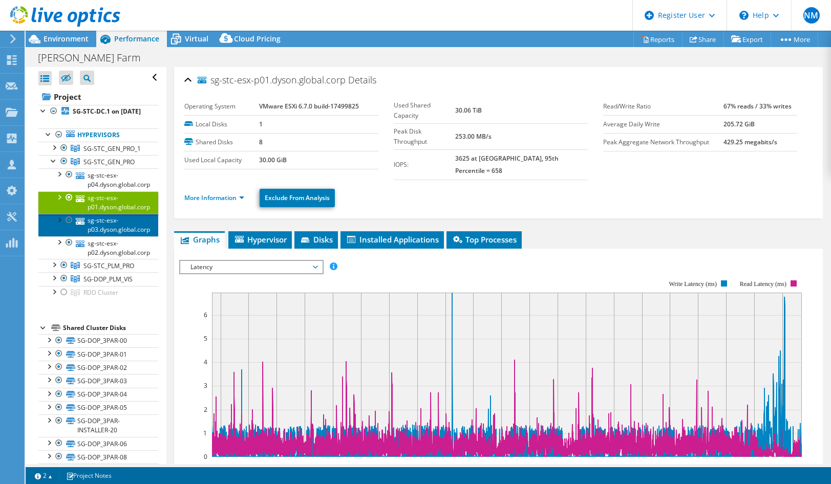
click at [97, 236] on link "sg-stc-esx-p03.dyson.global.corp" at bounding box center [98, 225] width 120 height 23
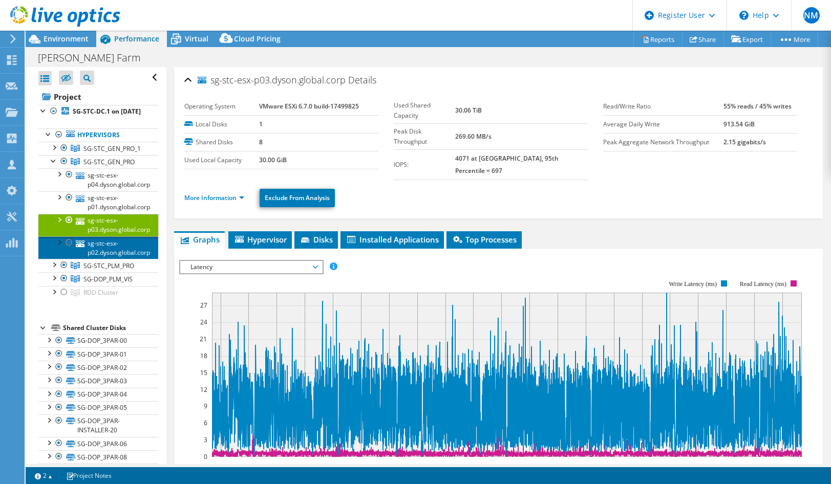
click at [104, 259] on link "sg-stc-esx-p02.dyson.global.corp" at bounding box center [98, 247] width 120 height 23
select select "[GEOGRAPHIC_DATA]"
select select "USD"
drag, startPoint x: 0, startPoint y: 0, endPoint x: 95, endPoint y: 263, distance: 279.1
click at [95, 259] on link "sg-stc-esx-p02.dyson.global.corp" at bounding box center [98, 247] width 120 height 23
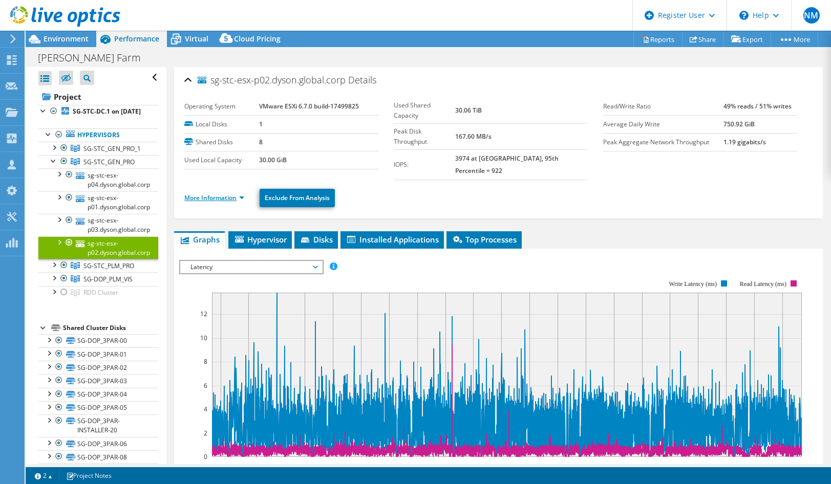
click at [199, 193] on link "More Information" at bounding box center [214, 197] width 60 height 9
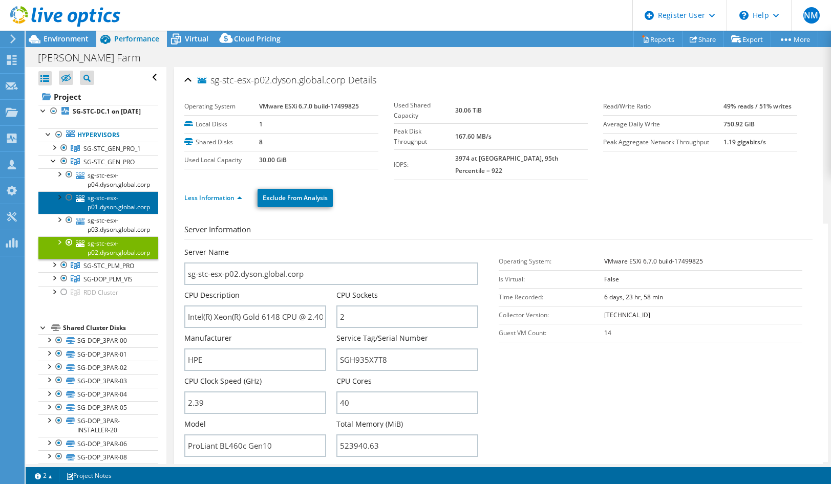
click at [95, 212] on link "sg-stc-esx-p01.dyson.global.corp" at bounding box center [98, 202] width 120 height 23
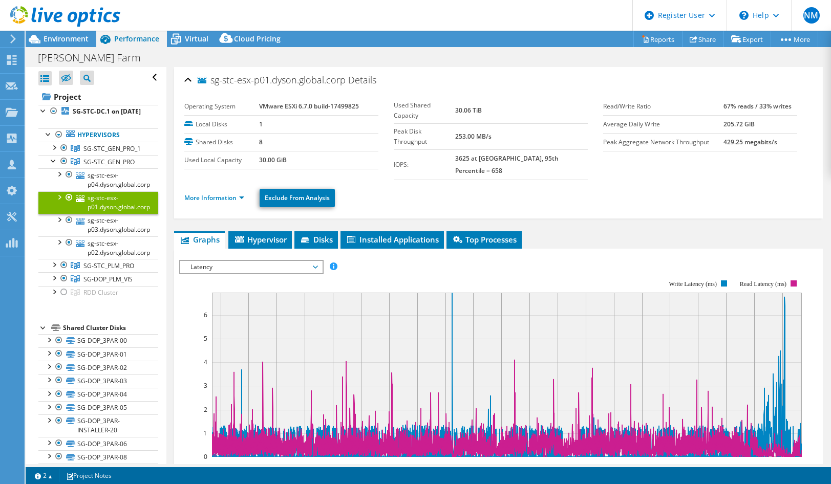
click at [617, 110] on label "Read/Write Ratio" at bounding box center [663, 106] width 120 height 10
click at [617, 186] on ul "More Information Exclude From Analysis" at bounding box center [498, 196] width 628 height 21
drag, startPoint x: 617, startPoint y: 175, endPoint x: 606, endPoint y: 171, distance: 11.8
click at [611, 180] on div "More Information Exclude From Analysis" at bounding box center [498, 198] width 628 height 36
click at [67, 46] on div "Environment" at bounding box center [61, 39] width 71 height 16
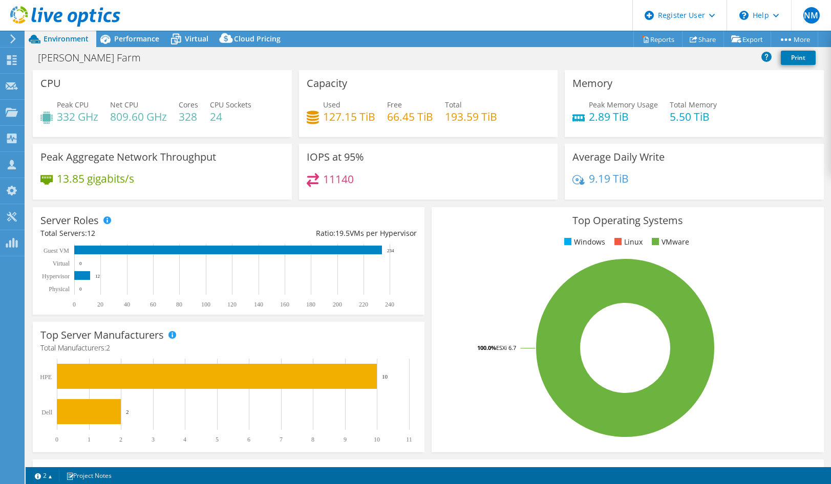
click at [180, 61] on div "Dyson VM Farm Print" at bounding box center [428, 57] width 805 height 19
click at [179, 60] on div "Dyson VM Farm Print" at bounding box center [428, 57] width 805 height 19
click at [176, 59] on div "Dyson VM Farm Print" at bounding box center [428, 57] width 805 height 19
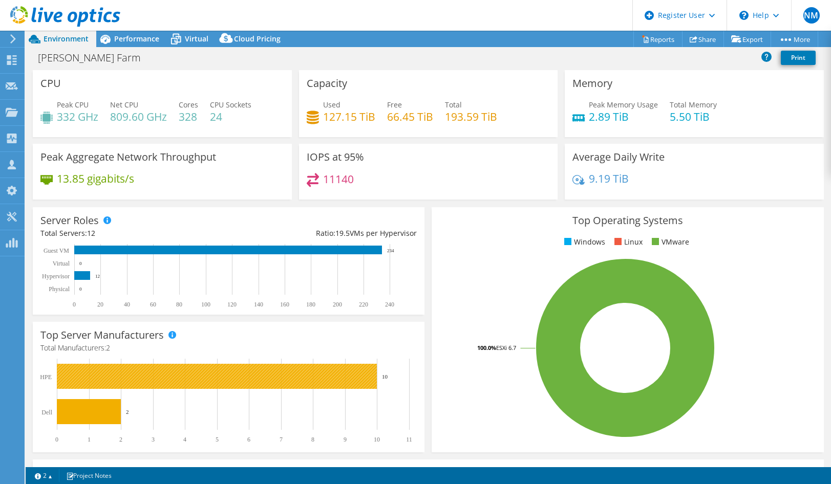
scroll to position [199, 0]
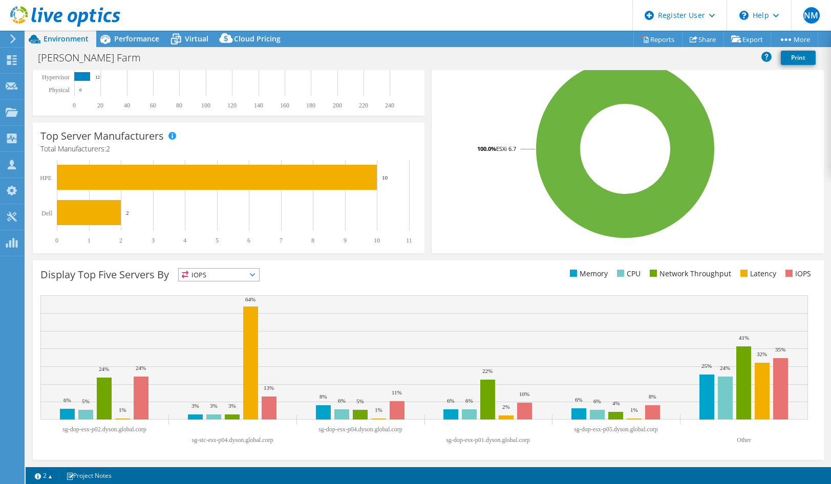
drag, startPoint x: 274, startPoint y: 309, endPoint x: 240, endPoint y: 275, distance: 48.1
click at [240, 275] on span "IOPS" at bounding box center [219, 275] width 80 height 12
click at [233, 339] on li "Latency" at bounding box center [219, 345] width 80 height 14
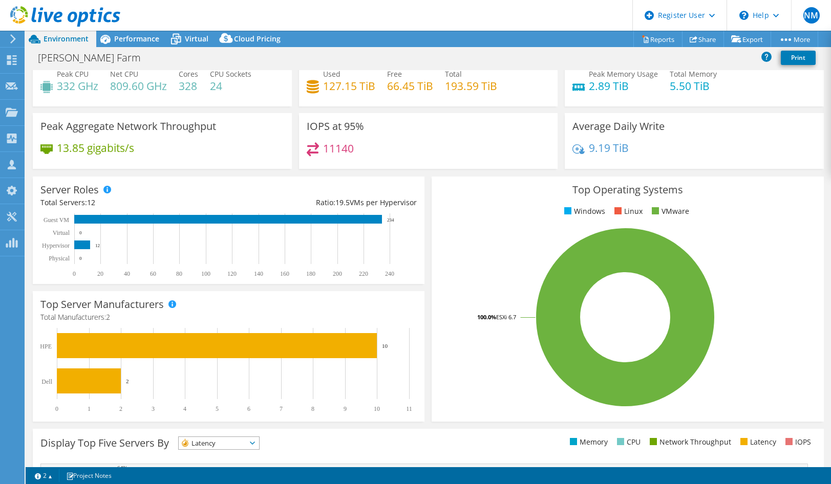
scroll to position [0, 0]
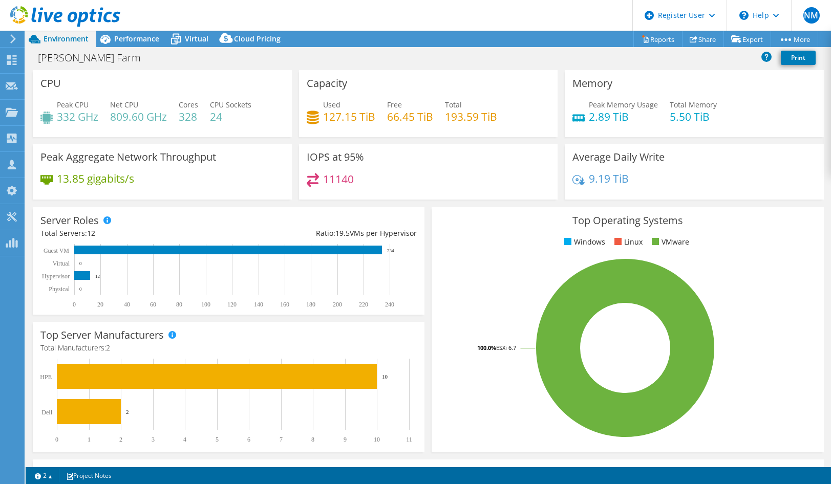
click at [141, 29] on header "NM Dell User Nguyen Minh Nguyen.Minh@dell.com Dell My Profile Log Out \n Help E…" at bounding box center [415, 15] width 831 height 31
click at [143, 35] on span "Performance" at bounding box center [136, 39] width 45 height 10
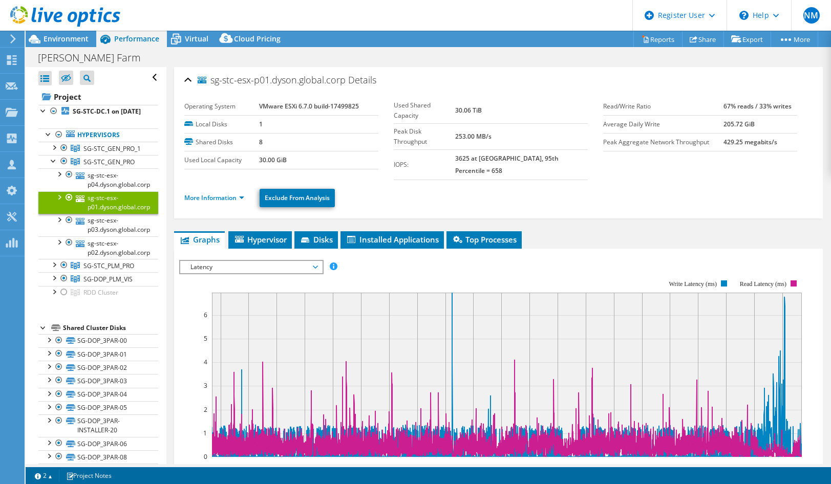
drag, startPoint x: 57, startPoint y: 33, endPoint x: 417, endPoint y: 80, distance: 362.4
click at [418, 80] on div "sg-stc-esx-p01.dyson.global.corp Details" at bounding box center [498, 81] width 628 height 22
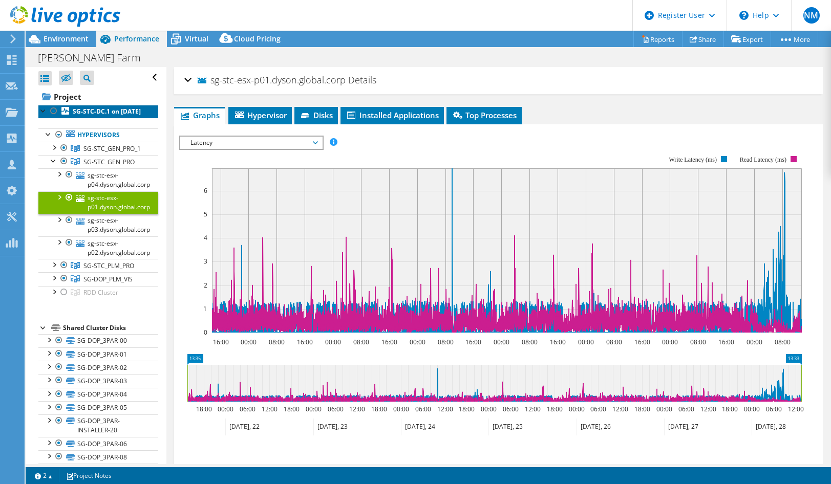
click at [104, 113] on b "SG-STC-DC.1 on [DATE]" at bounding box center [107, 111] width 68 height 9
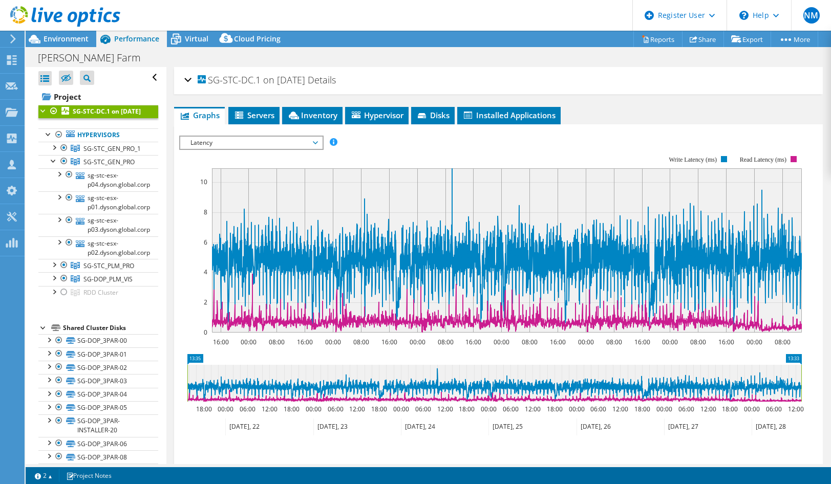
click at [187, 81] on div "SG-STC-DC.1 on 10/29/2021 Details" at bounding box center [498, 81] width 628 height 22
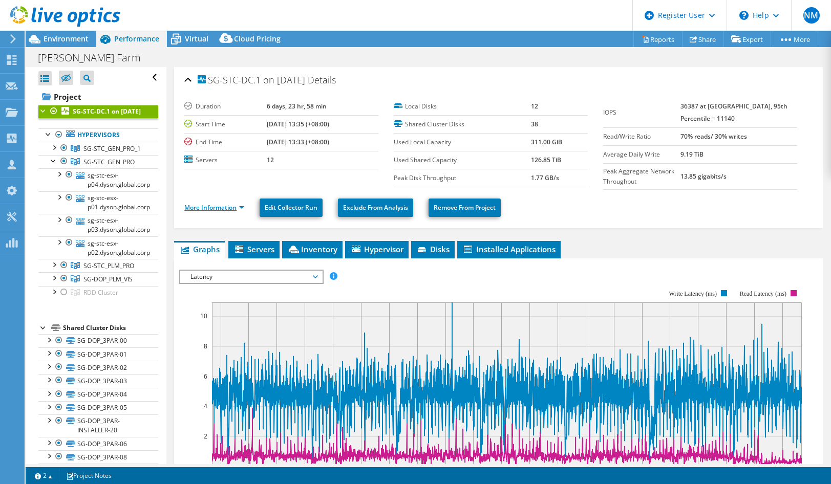
click at [202, 208] on link "More Information" at bounding box center [214, 207] width 60 height 9
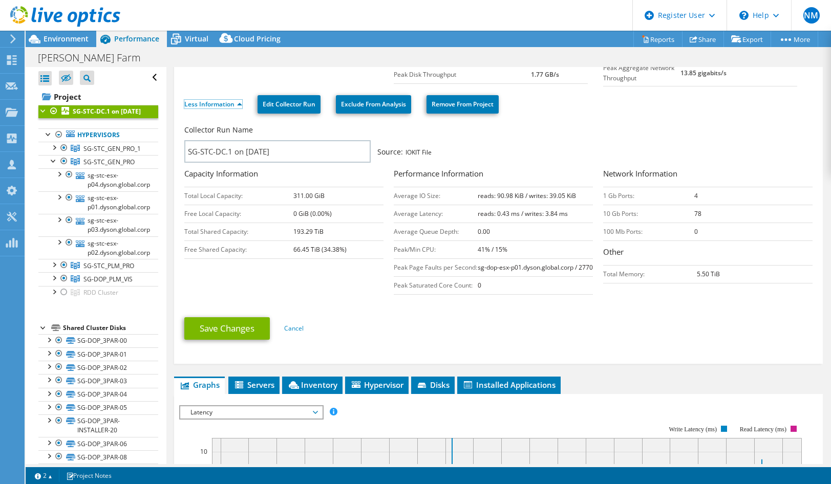
scroll to position [256, 0]
